Goal: Navigation & Orientation: Find specific page/section

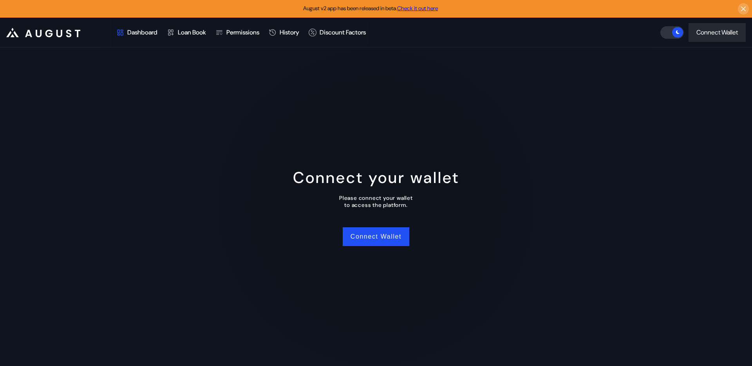
click at [145, 32] on div "Dashboard" at bounding box center [142, 32] width 30 height 8
click at [134, 34] on div "Dashboard" at bounding box center [142, 32] width 30 height 8
click at [188, 33] on div "Loan Book" at bounding box center [192, 32] width 28 height 8
click at [411, 9] on link "Check it out here" at bounding box center [417, 8] width 41 height 7
click at [245, 31] on div "Permissions" at bounding box center [242, 32] width 33 height 8
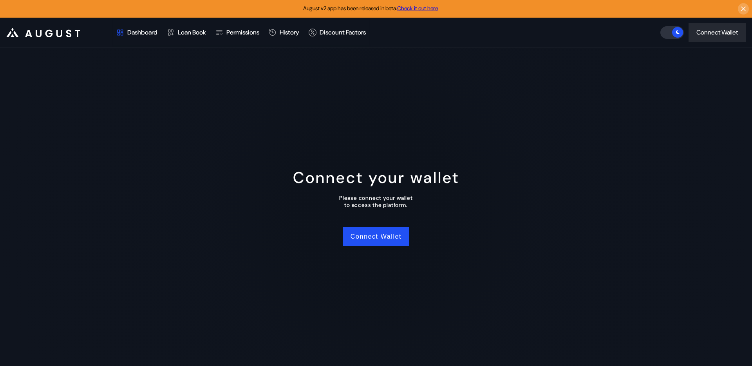
click at [201, 32] on div "Loan Book" at bounding box center [192, 32] width 28 height 8
click at [127, 33] on div "Dashboard" at bounding box center [142, 32] width 30 height 8
click at [114, 34] on div "Dashboard" at bounding box center [137, 32] width 51 height 29
